Goal: Task Accomplishment & Management: Complete application form

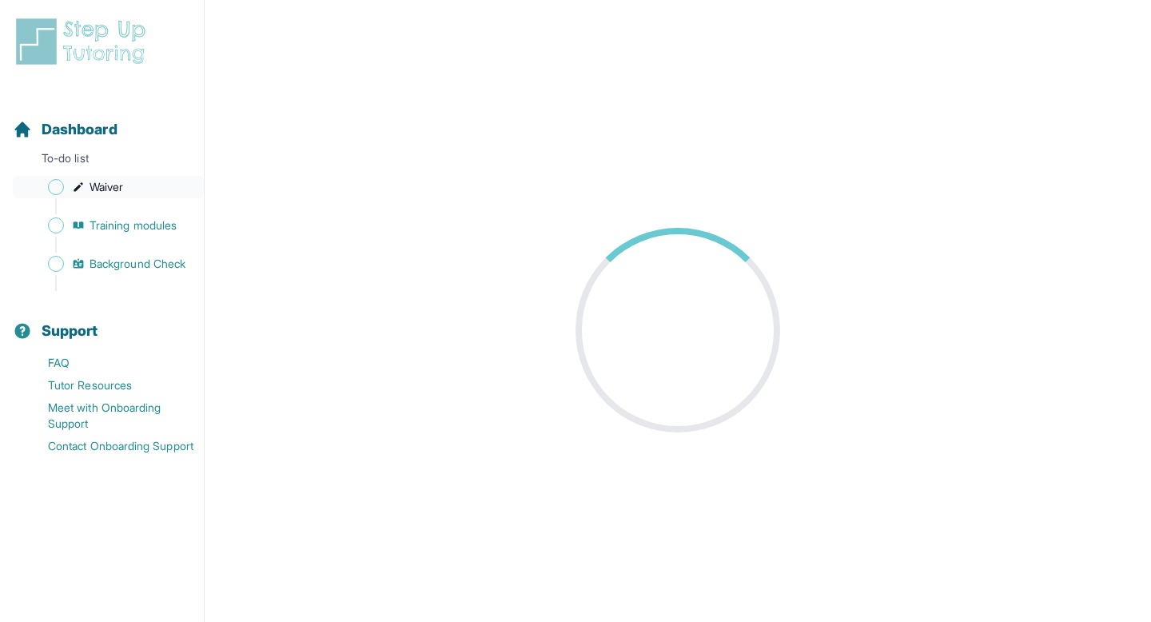
click at [126, 192] on link "Waiver" at bounding box center [108, 187] width 191 height 22
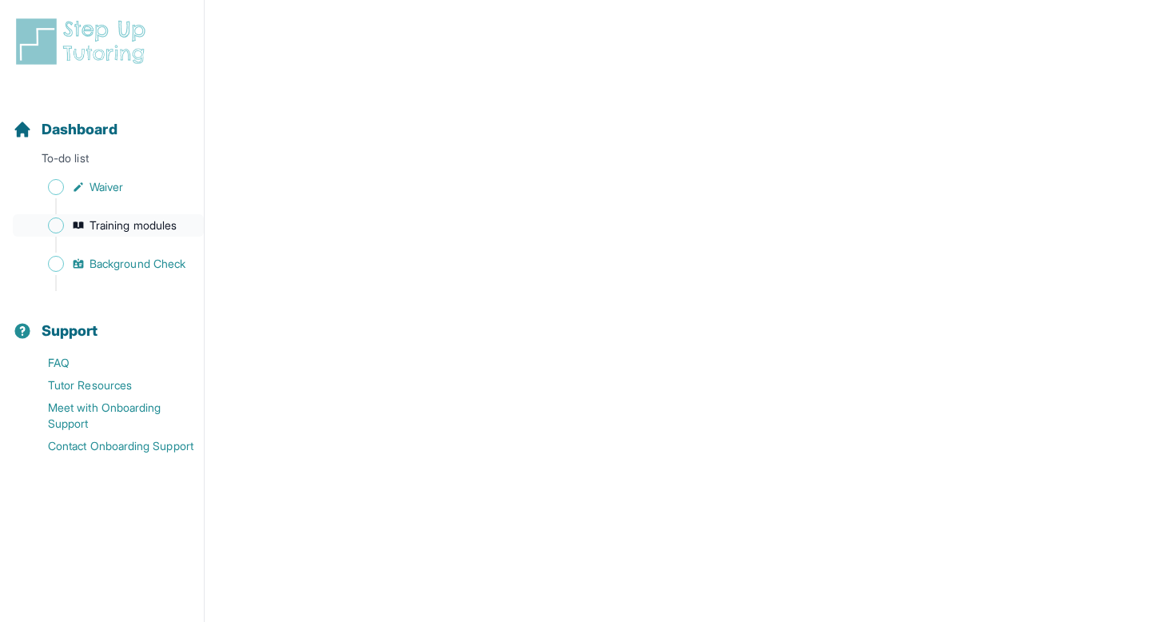
click at [125, 221] on span "Training modules" at bounding box center [133, 225] width 87 height 16
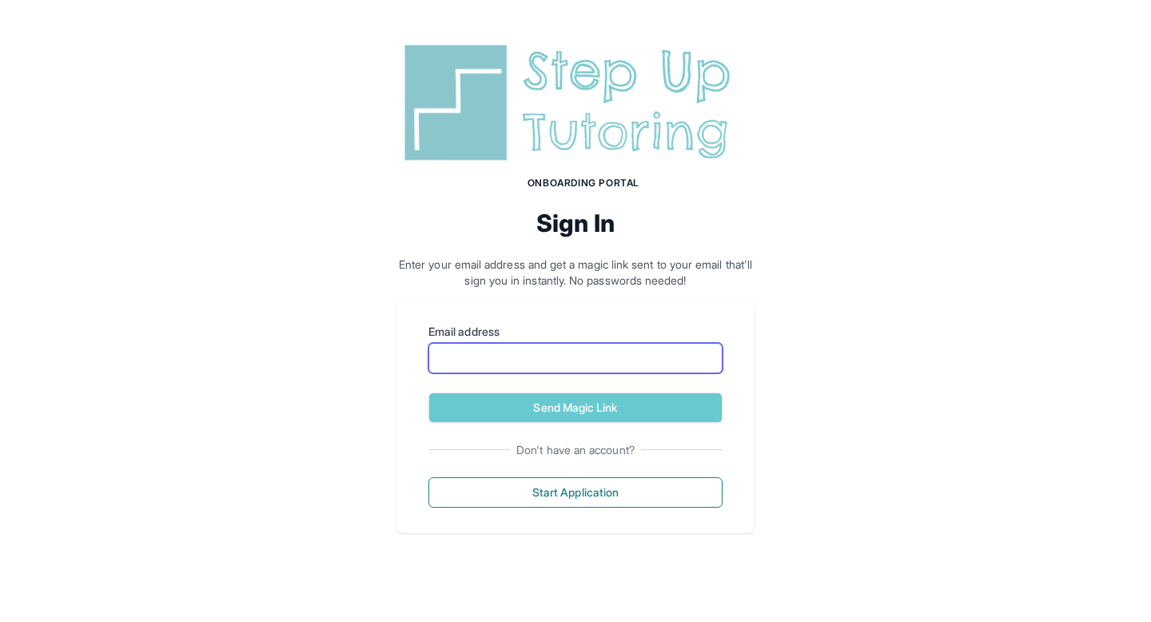
click at [518, 365] on input "Email address" at bounding box center [575, 358] width 294 height 30
type input "**********"
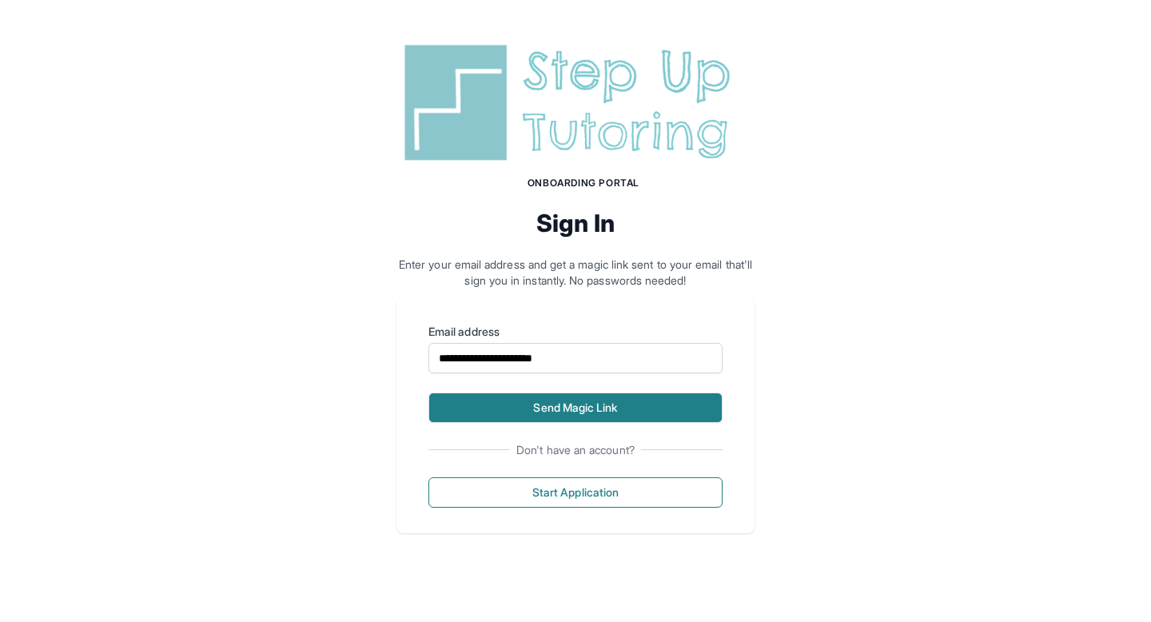
click at [548, 410] on button "Send Magic Link" at bounding box center [575, 407] width 294 height 30
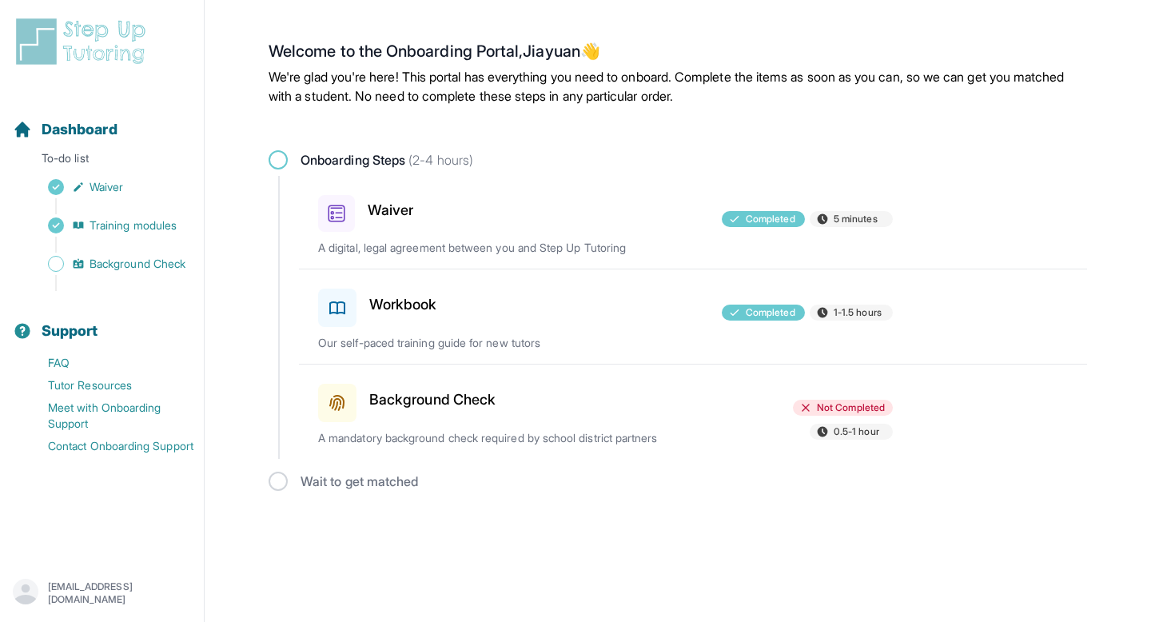
click at [383, 404] on h3 "Background Check" at bounding box center [432, 399] width 126 height 22
